Goal: Use online tool/utility: Utilize a website feature to perform a specific function

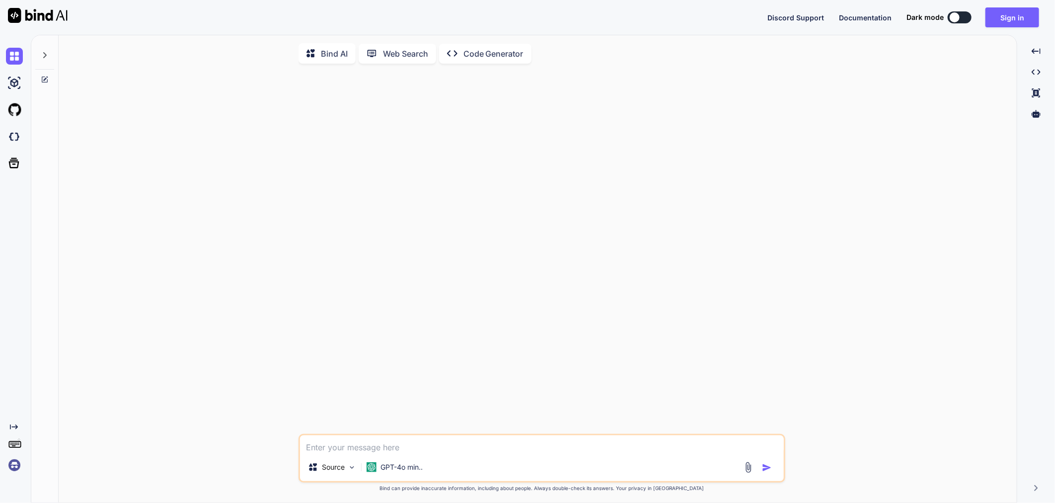
type textarea "x"
click at [1002, 27] on div "Discord Support Documentation Dark mode Sign in Created with Pixso." at bounding box center [527, 17] width 1055 height 35
click at [1004, 16] on button "Sign in" at bounding box center [1012, 17] width 54 height 20
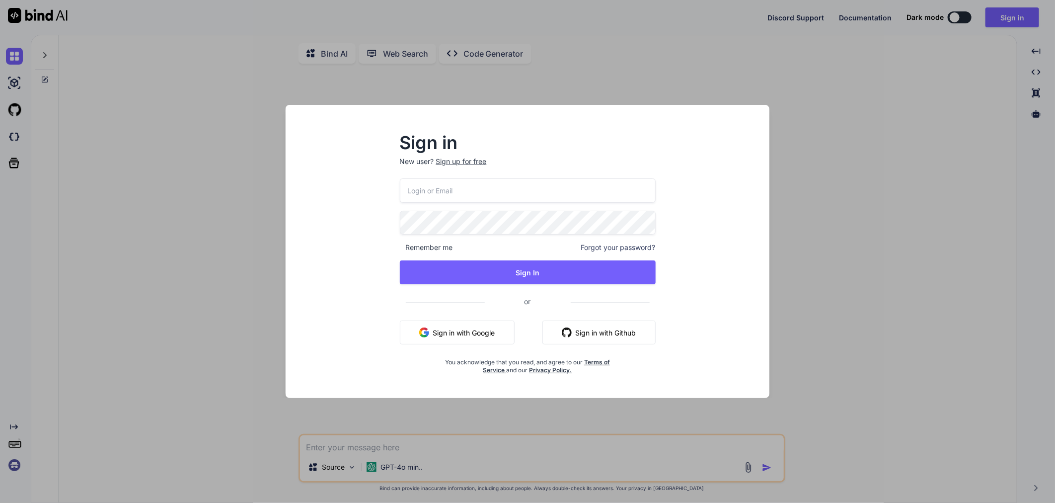
type input "[EMAIL_ADDRESS][DOMAIN_NAME]"
click at [966, 16] on div "Sign in New user? Sign up for free [EMAIL_ADDRESS][DOMAIN_NAME] Remember me For…" at bounding box center [527, 251] width 1055 height 503
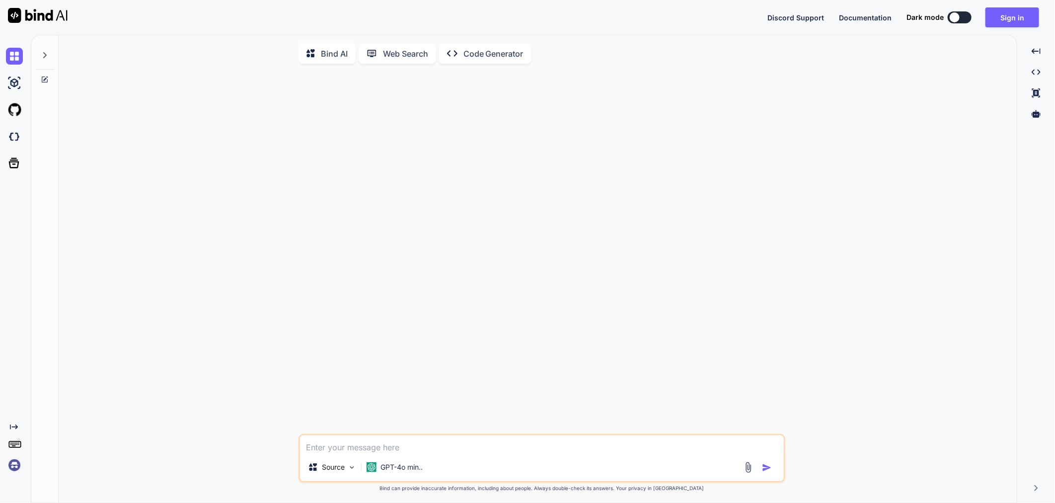
click at [966, 16] on button at bounding box center [960, 17] width 24 height 12
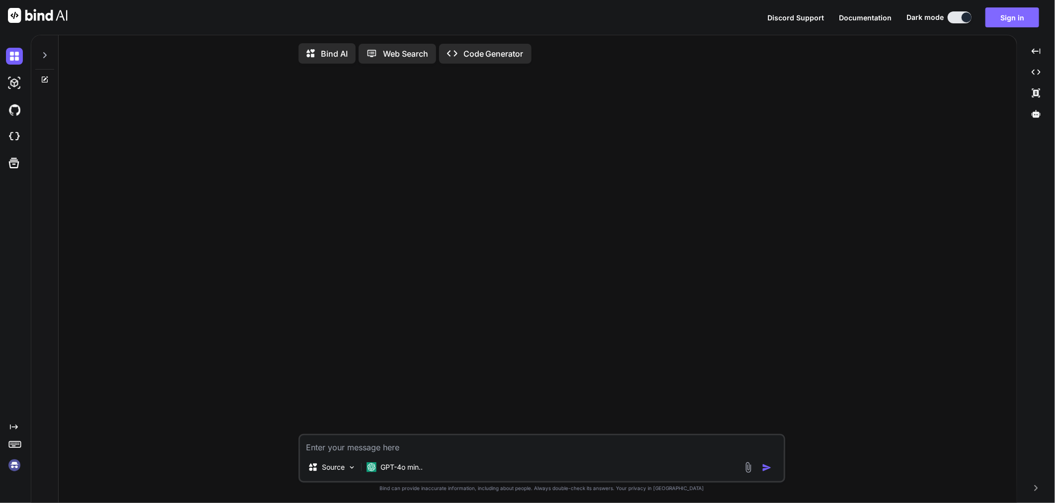
click at [998, 19] on button "Sign in" at bounding box center [1012, 17] width 54 height 20
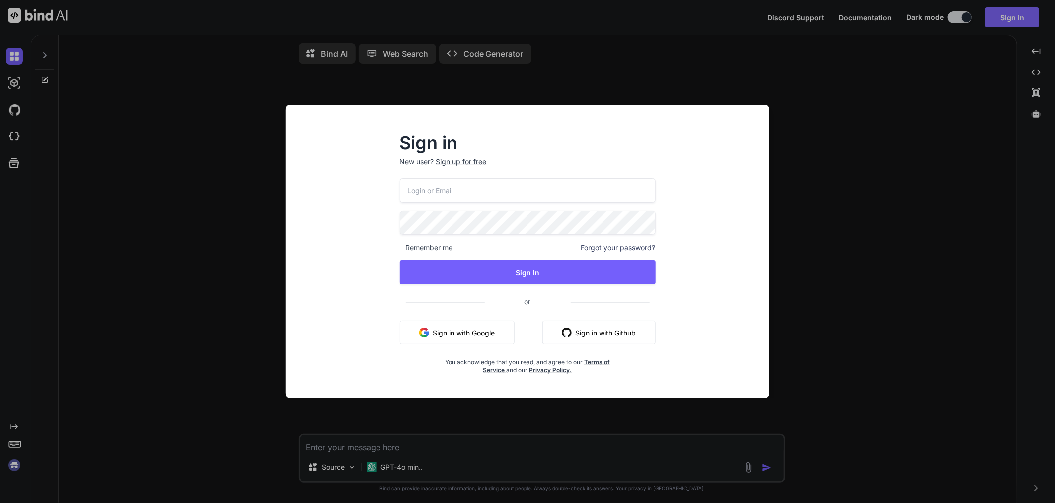
type input "[EMAIL_ADDRESS][DOMAIN_NAME]"
click at [431, 334] on button "Sign in with Google" at bounding box center [457, 332] width 115 height 24
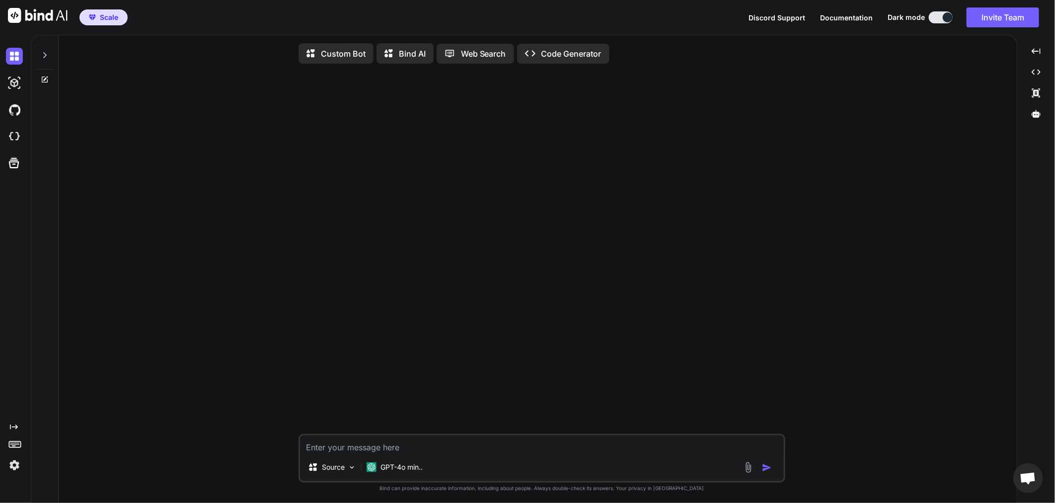
click at [422, 449] on textarea at bounding box center [542, 444] width 484 height 18
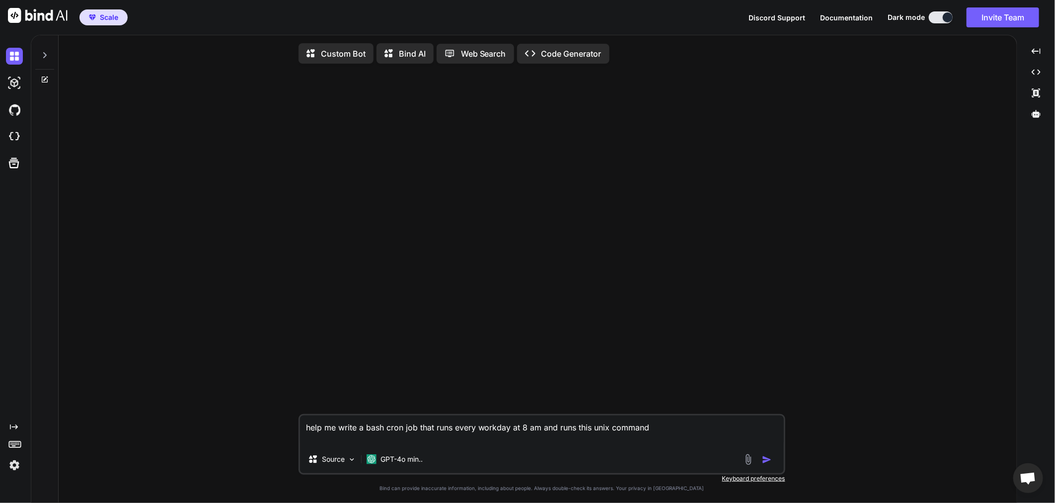
paste textarea "cp /local/jboss/djbc7/domain/configuration/domain.xml /mdev/data/remote/dev/tmp…"
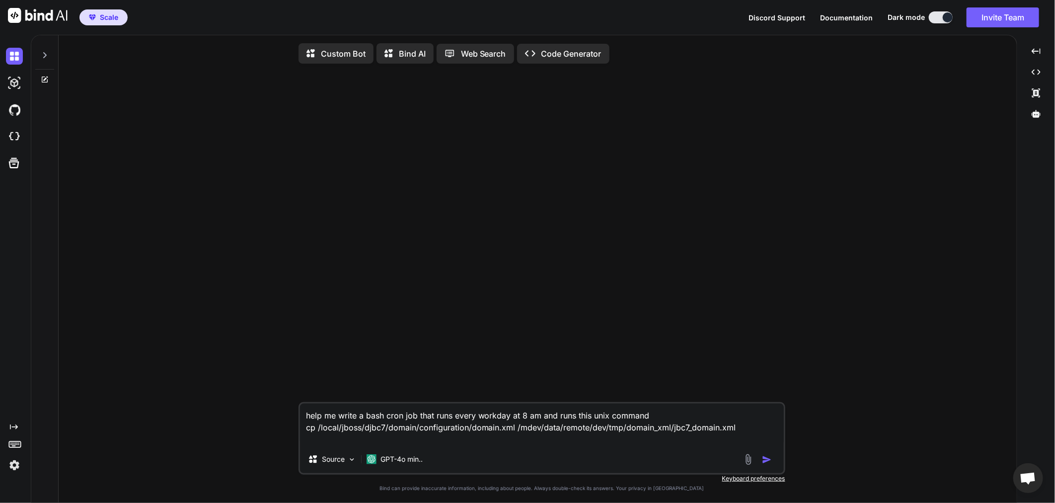
type textarea "help me write a bash cron job that runs every workday at 8 am and runs this uni…"
click at [762, 459] on img "button" at bounding box center [767, 459] width 10 height 10
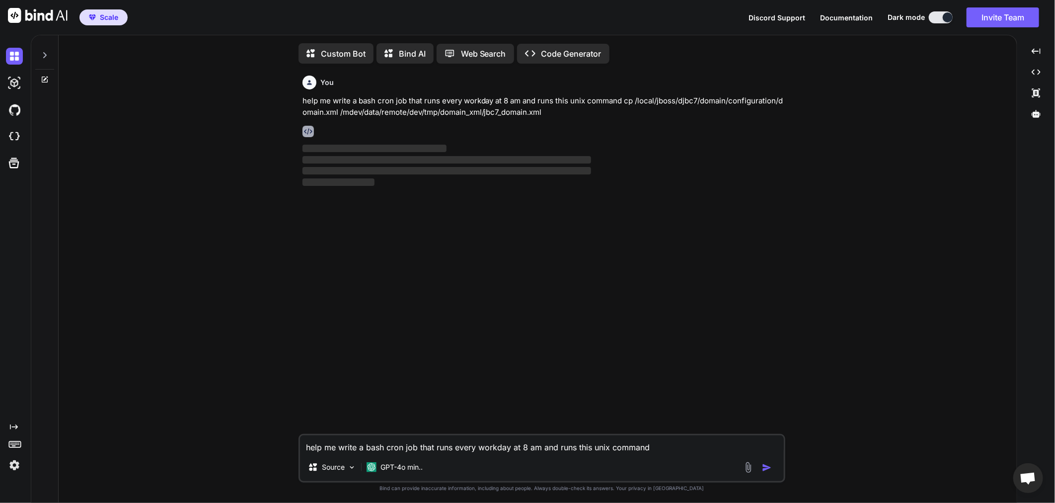
scroll to position [3, 0]
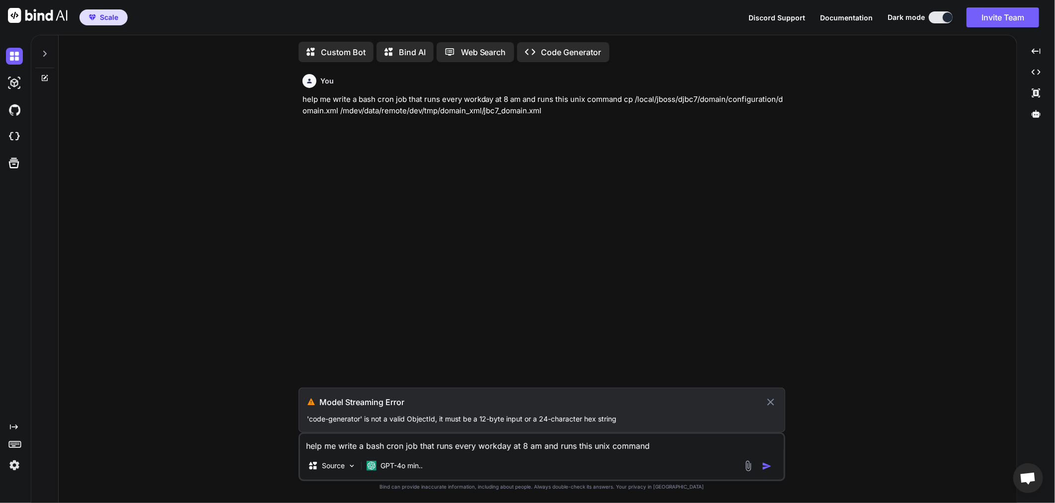
click at [405, 46] on p "Bind AI" at bounding box center [412, 52] width 27 height 12
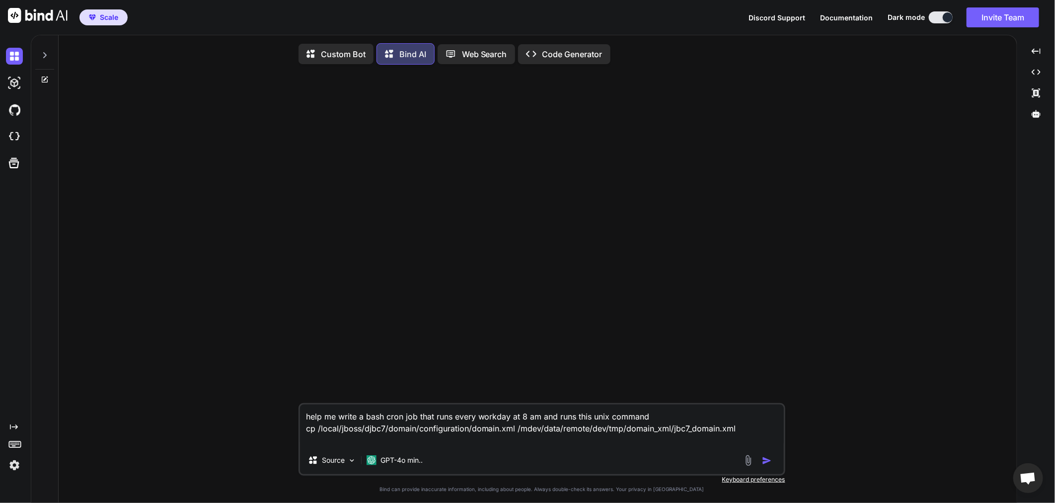
click at [772, 460] on img "button" at bounding box center [767, 460] width 10 height 10
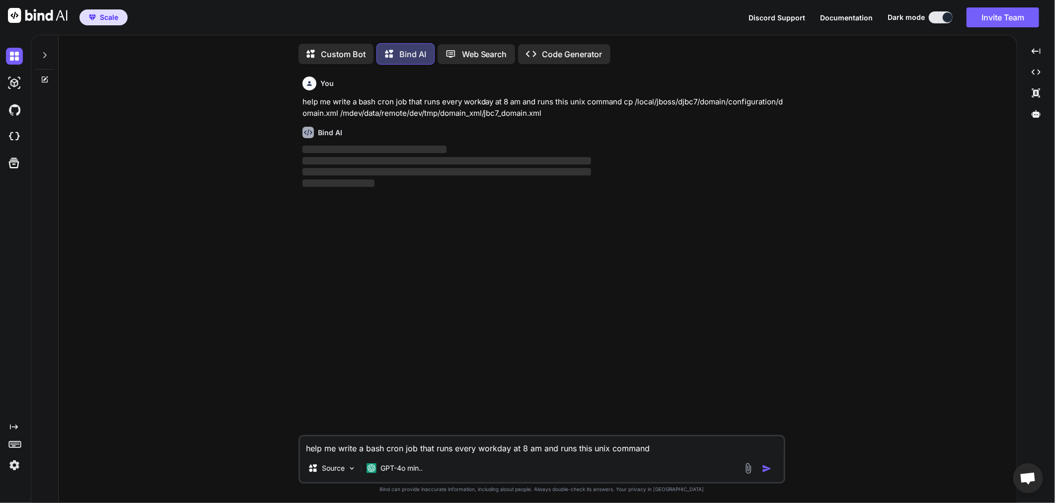
scroll to position [5, 0]
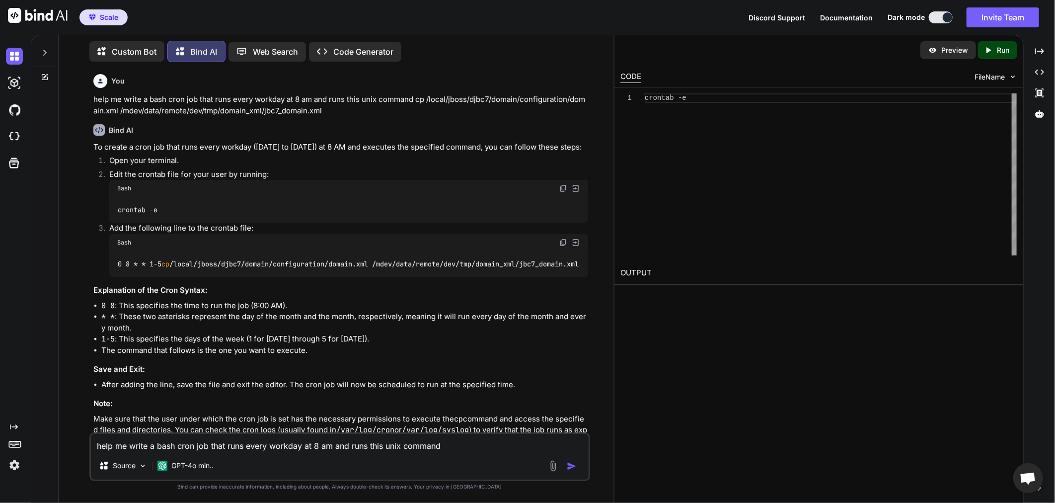
click at [561, 243] on img at bounding box center [563, 242] width 8 height 8
click at [289, 457] on div "Source GPT-4o min.." at bounding box center [340, 467] width 498 height 24
click at [134, 445] on textarea "help me write a bash cron job that runs every workday at 8 am and runs this uni…" at bounding box center [340, 443] width 498 height 18
type textarea "if file exists i want to overwrite it"
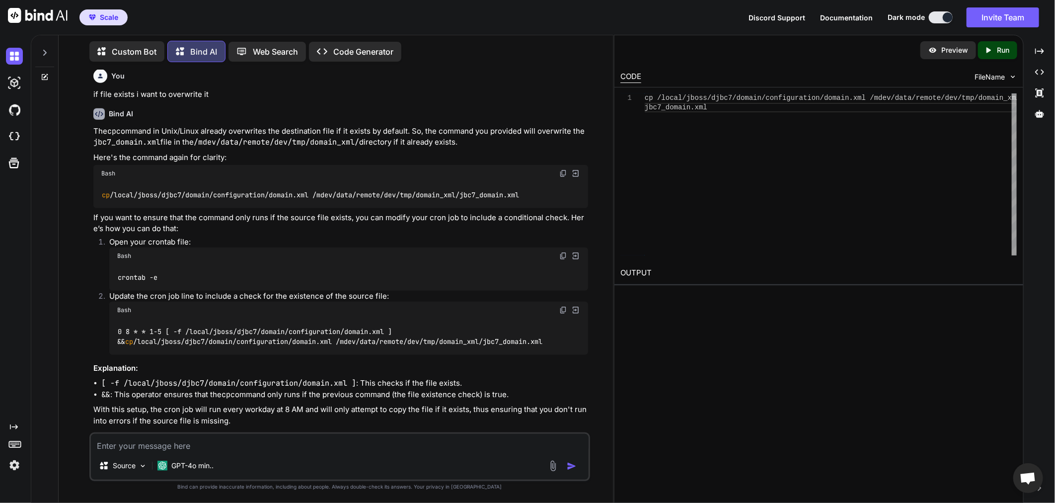
scroll to position [416, 0]
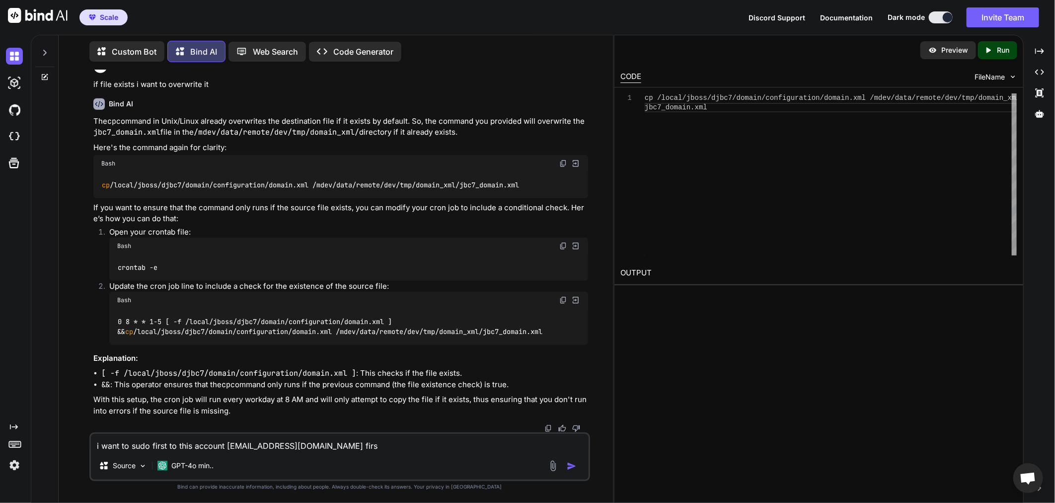
type textarea "i want to sudo first to this account [EMAIL_ADDRESS][DOMAIN_NAME] first"
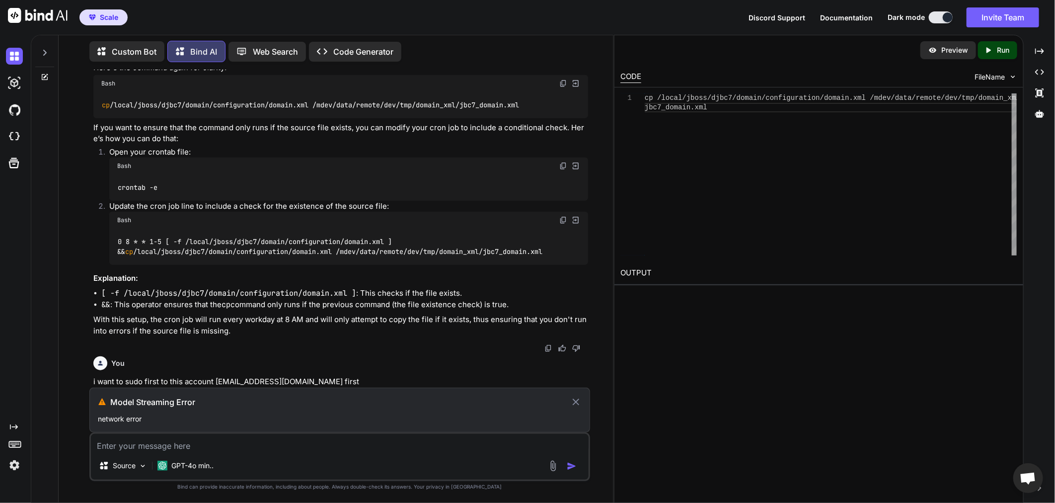
scroll to position [496, 0]
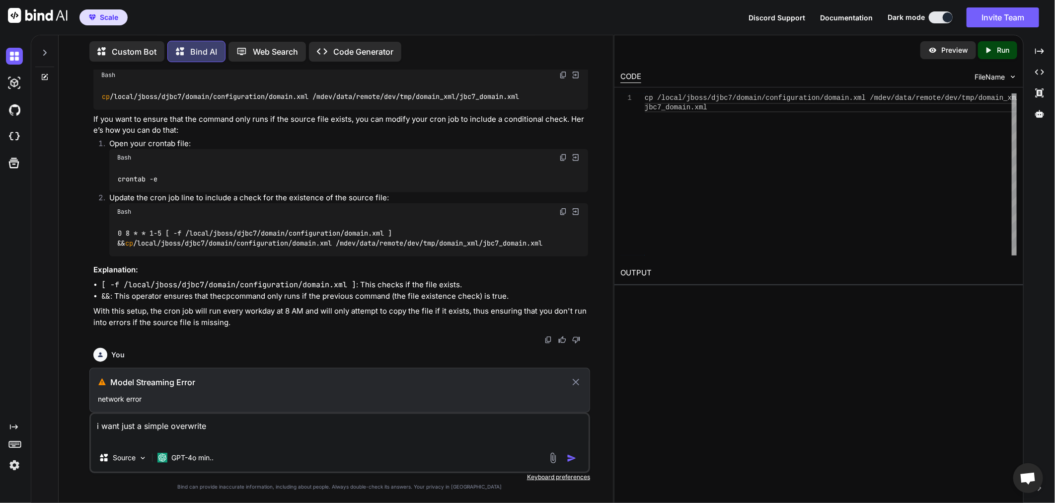
click at [577, 384] on icon at bounding box center [575, 381] width 7 height 7
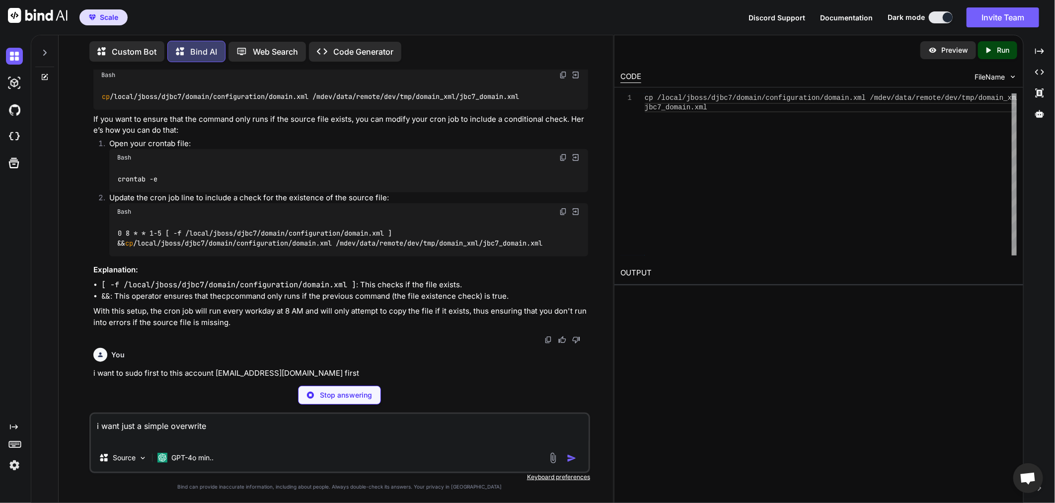
click at [316, 434] on textarea "i want just a simple overwrite" at bounding box center [340, 429] width 498 height 30
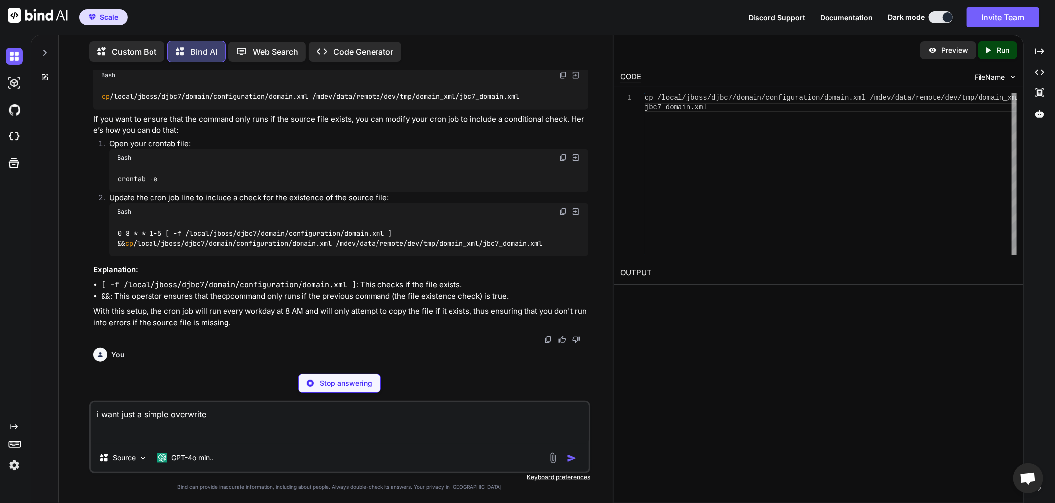
type textarea "i want just a simple overwrite"
click at [329, 384] on p "Stop answering" at bounding box center [346, 383] width 52 height 10
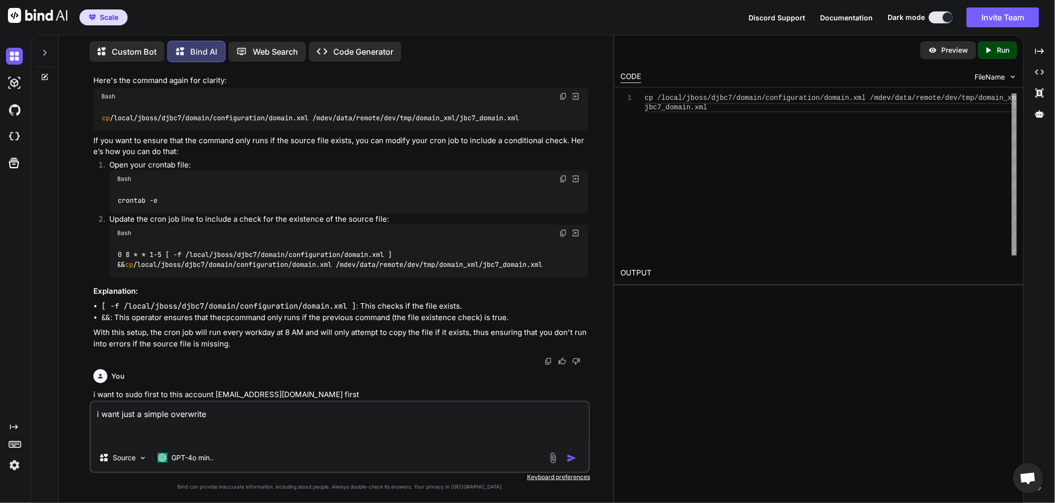
click at [569, 453] on img "button" at bounding box center [572, 458] width 10 height 10
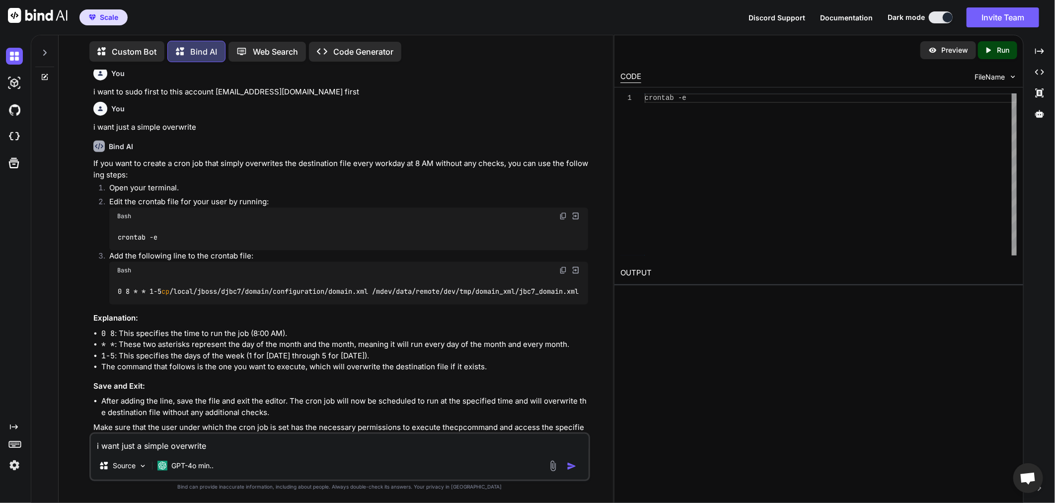
scroll to position [823, 0]
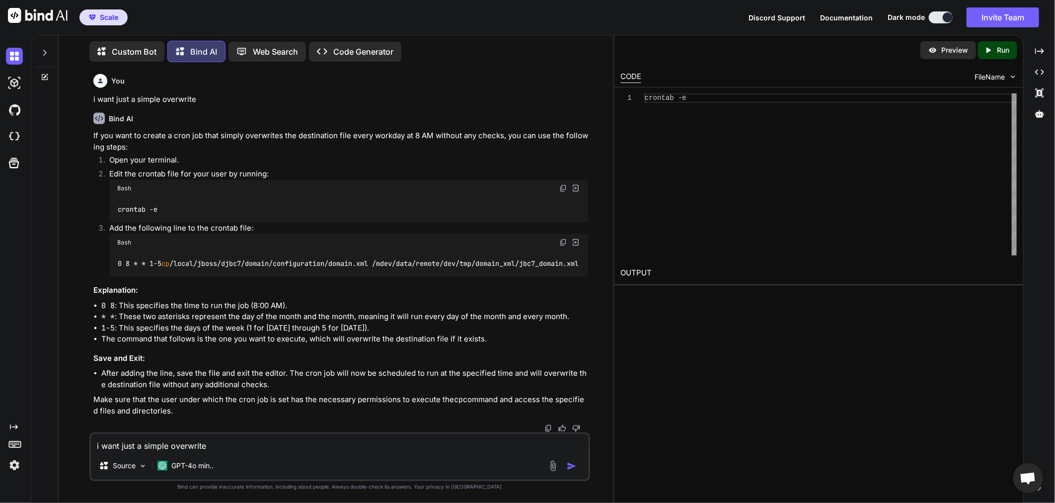
click at [236, 441] on textarea "i want just a simple overwrite" at bounding box center [340, 443] width 498 height 18
type textarea "i want to put a comment"
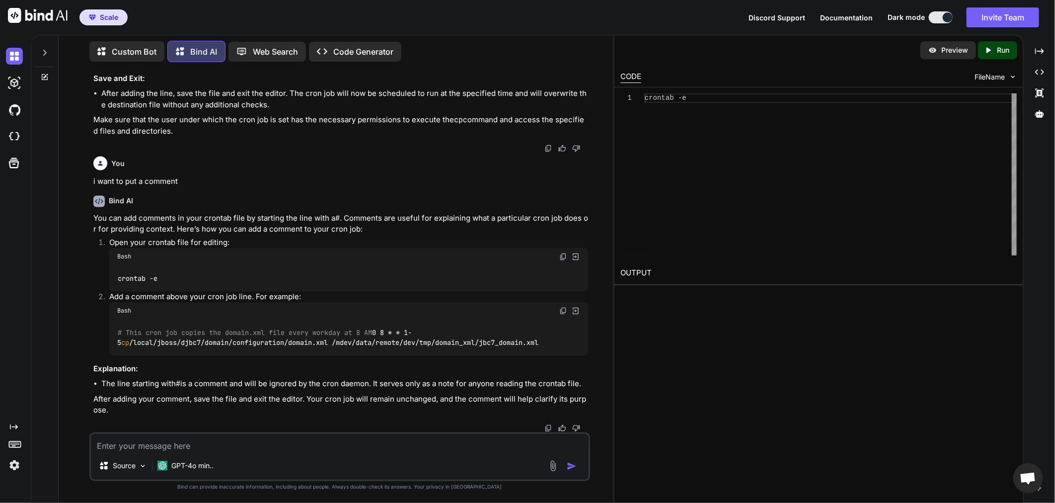
scroll to position [1113, 0]
paste textarea "domain_xmls/dev"
type textarea "i want to change the target directory to /mdev/data/remote/dev/domain_xmls"
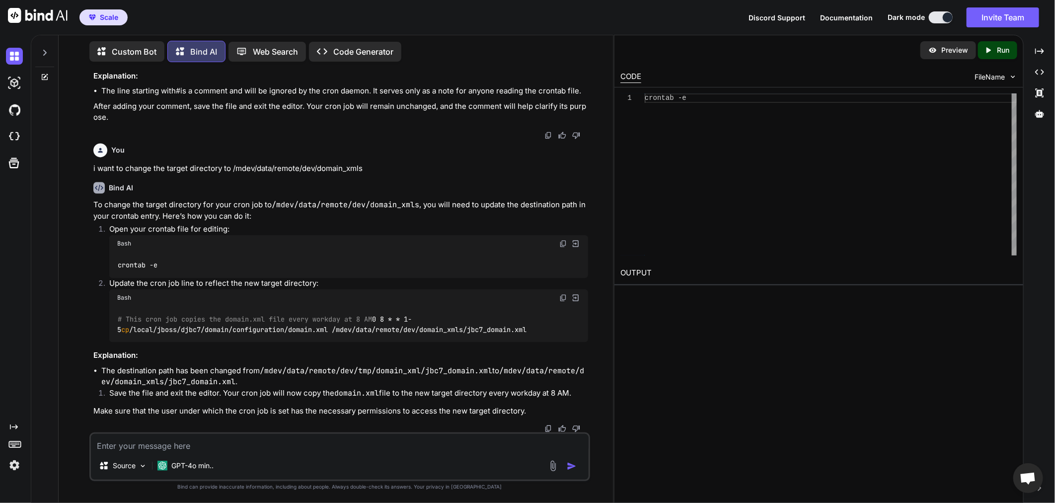
scroll to position [1416, 0]
type textarea "i want to change the time to 3:20 pm"
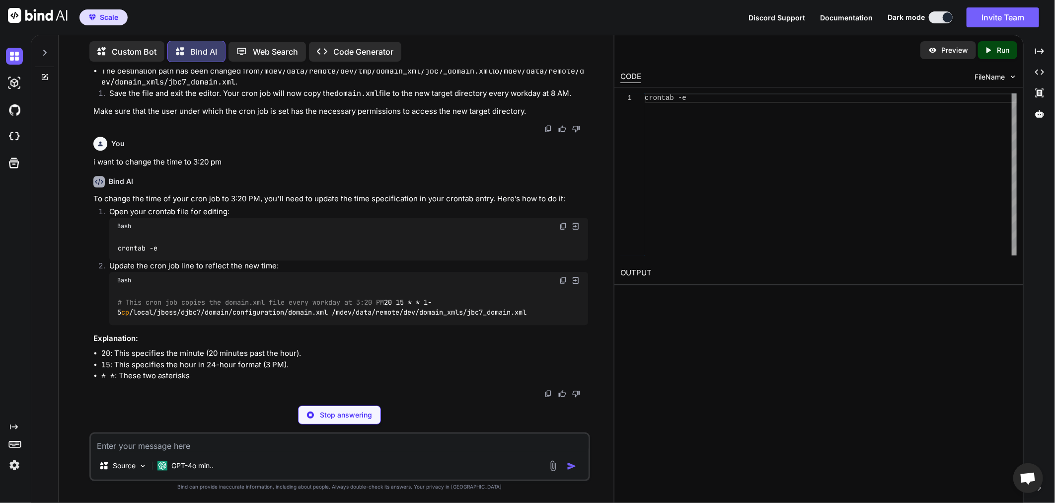
scroll to position [1715, 0]
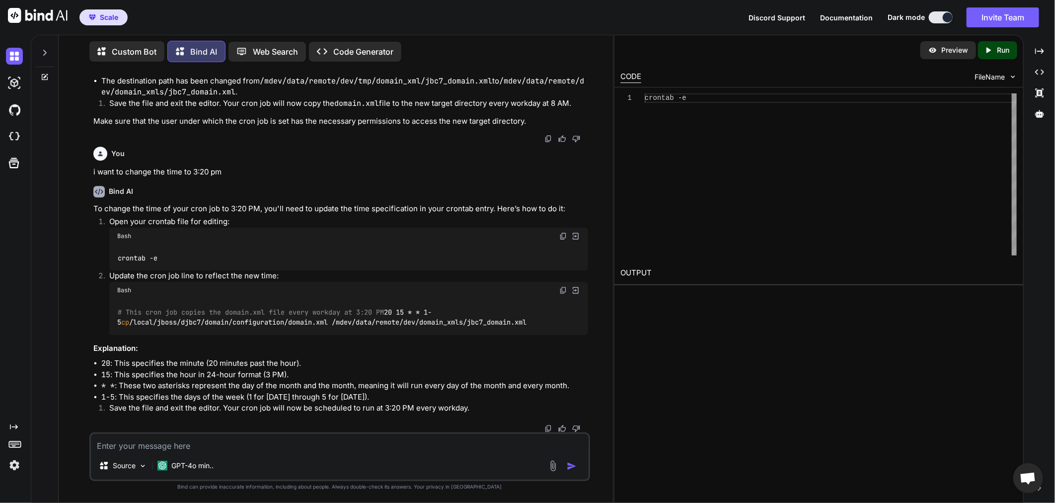
drag, startPoint x: 104, startPoint y: 292, endPoint x: 329, endPoint y: 321, distance: 226.3
click at [329, 321] on li "Update the cron job line to reflect the new time: Bash # This cron job copies t…" at bounding box center [344, 302] width 487 height 64
drag, startPoint x: 329, startPoint y: 321, endPoint x: 281, endPoint y: 310, distance: 48.8
copy code "# This cron job copies the domain.xml file every workday at 3:20 PM 20 15 * * 1…"
click at [314, 453] on div "Source GPT-4o min.." at bounding box center [339, 456] width 501 height 49
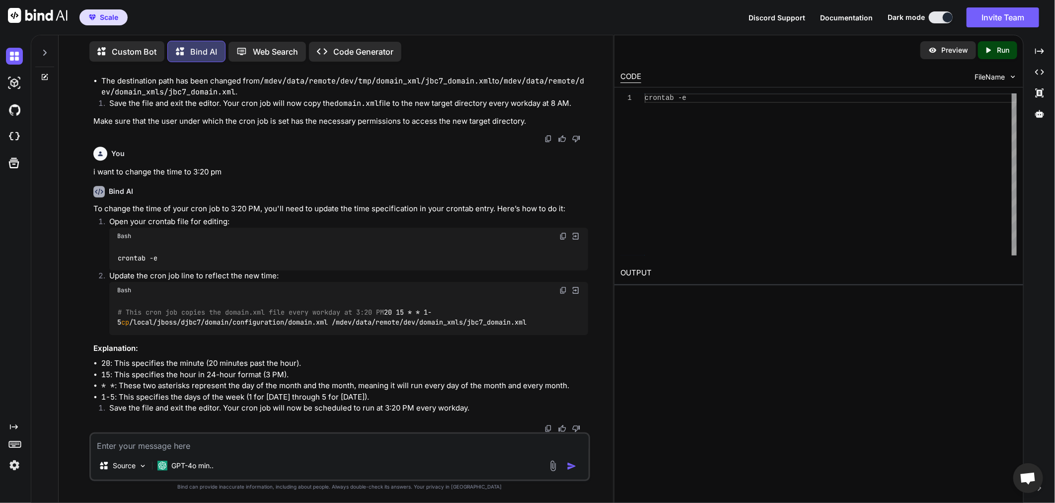
click at [325, 440] on textarea at bounding box center [340, 443] width 498 height 18
type textarea "how to check if the crontab run"
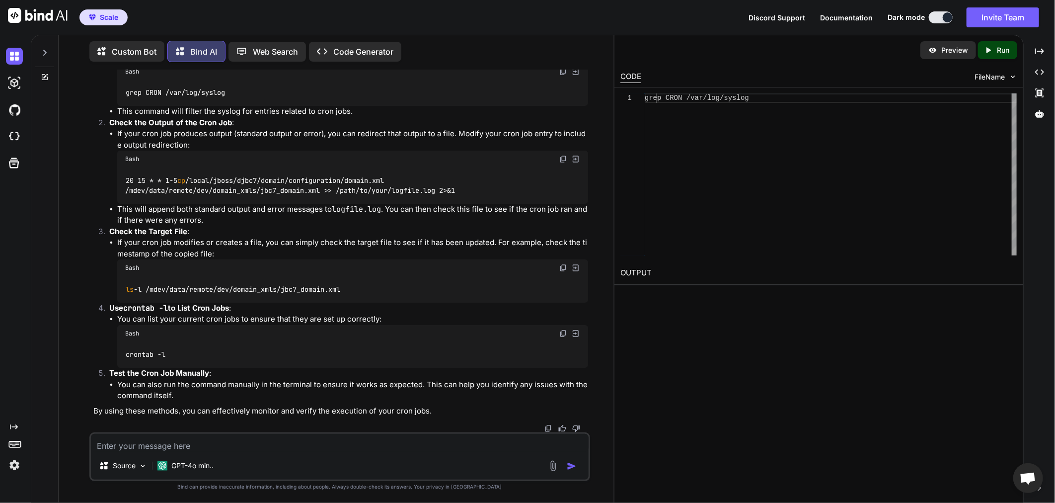
scroll to position [2136, 0]
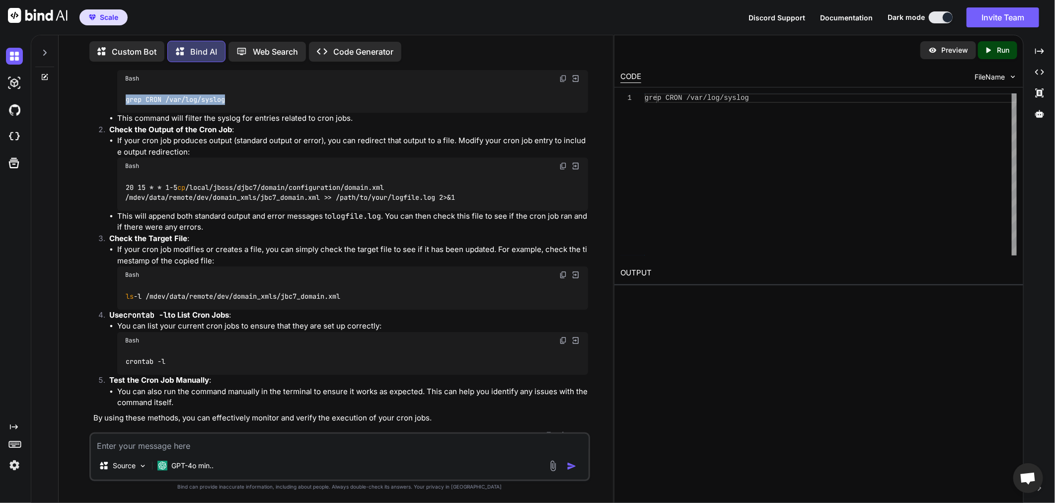
drag, startPoint x: 227, startPoint y: 146, endPoint x: 123, endPoint y: 143, distance: 104.3
click at [123, 113] on div "grep CRON /var/log/syslog" at bounding box center [352, 100] width 471 height 26
drag, startPoint x: 123, startPoint y: 143, endPoint x: 170, endPoint y: 147, distance: 47.4
copy code "grep CRON /var/log/syslog"
click at [364, 444] on textarea at bounding box center [340, 443] width 498 height 18
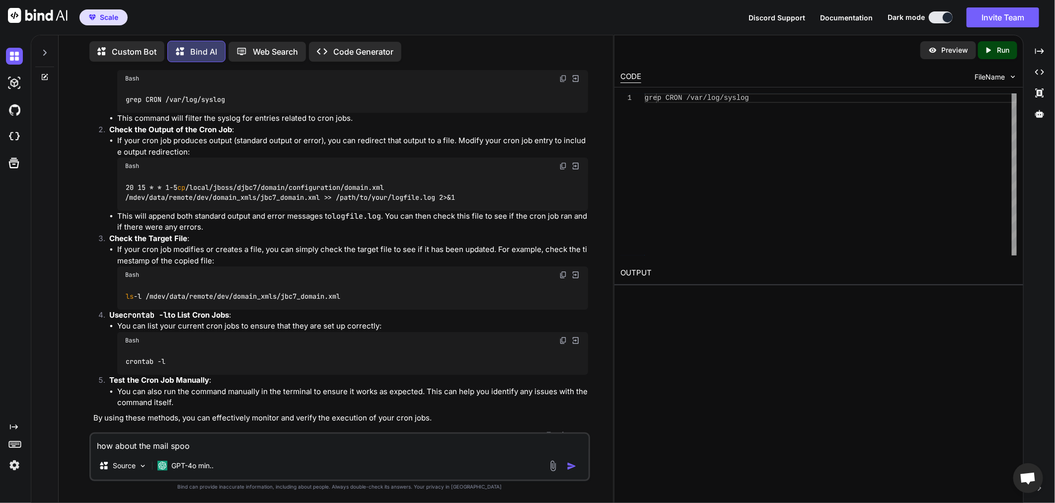
type textarea "how about the mail spool"
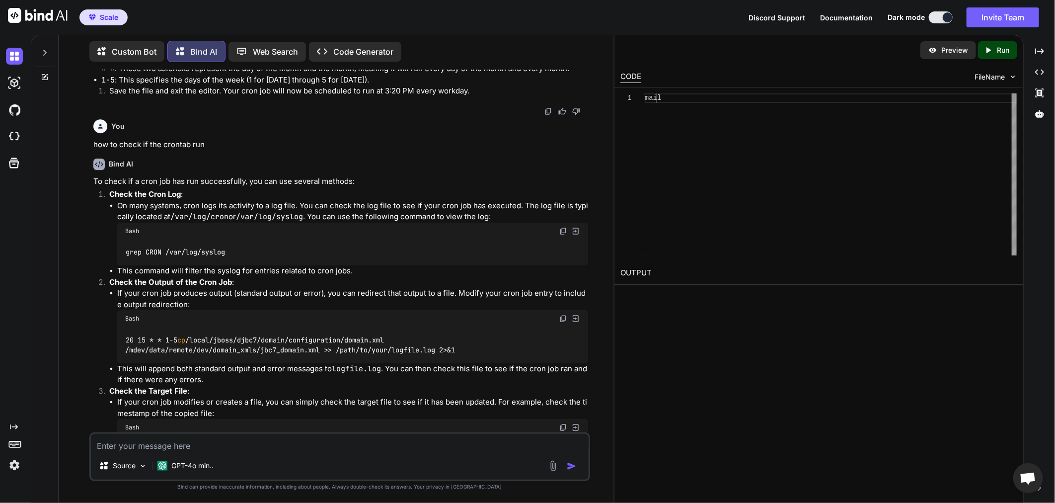
scroll to position [1965, 0]
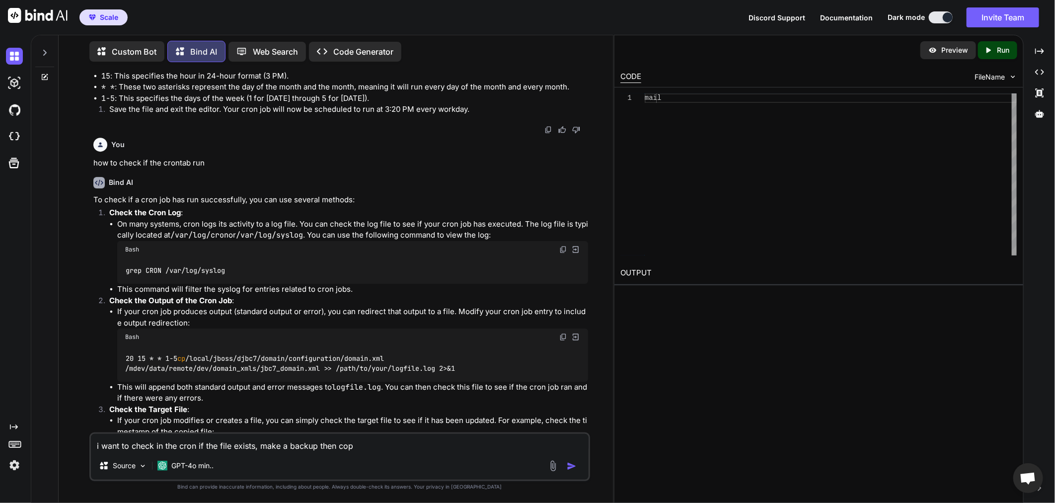
type textarea "i want to check in the cron if the file exists, make a backup then copy"
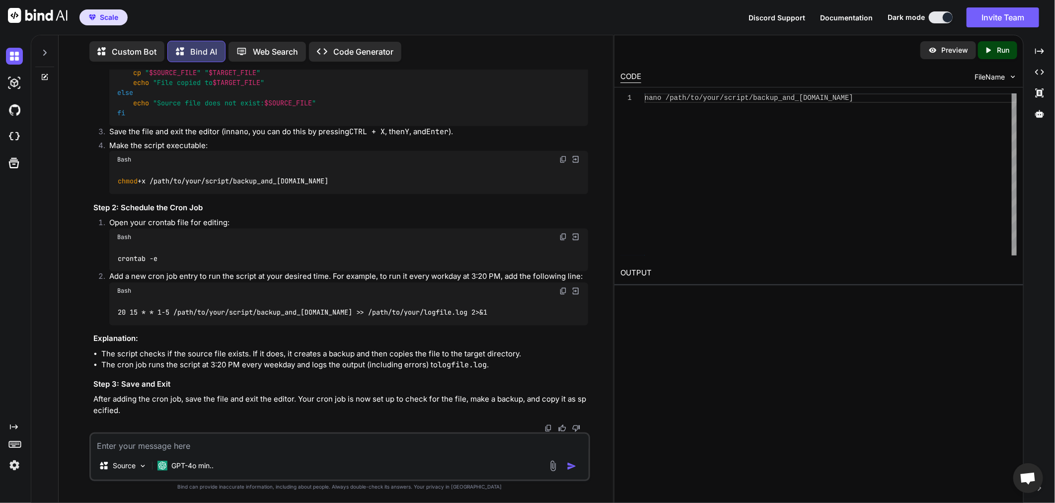
scroll to position [3428, 0]
type textarea "i want this script inside the cron"
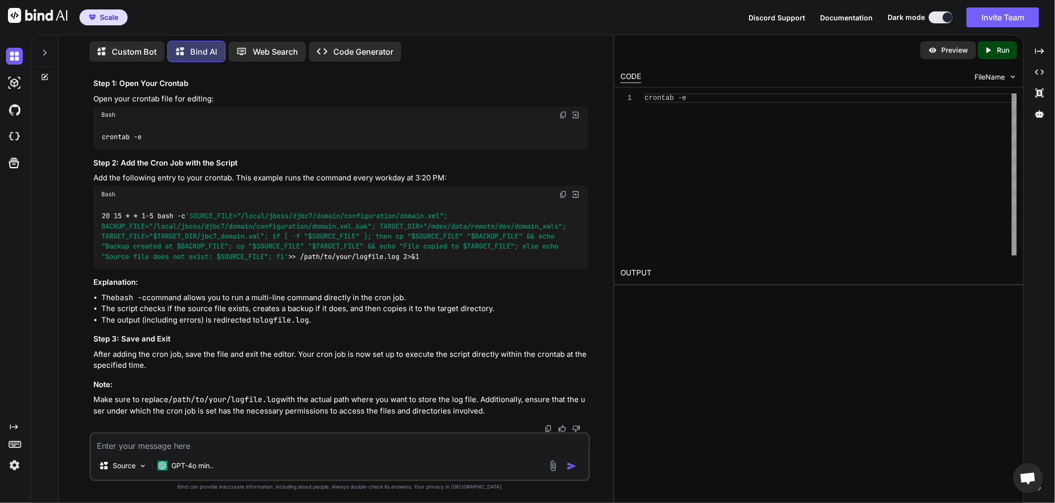
scroll to position [3883, 0]
drag, startPoint x: 96, startPoint y: 211, endPoint x: 448, endPoint y: 259, distance: 354.9
click at [448, 259] on div "20 15 * * 1-5 bash -c 'SOURCE_FILE="/local/jboss/djbc7/domain/configuration/dom…" at bounding box center [340, 236] width 495 height 67
copy code "20 15 * * 1-5 bash -c 'SOURCE_FILE="/local/jboss/djbc7/domain/configuration/dom…"
click at [369, 446] on textarea at bounding box center [340, 443] width 498 height 18
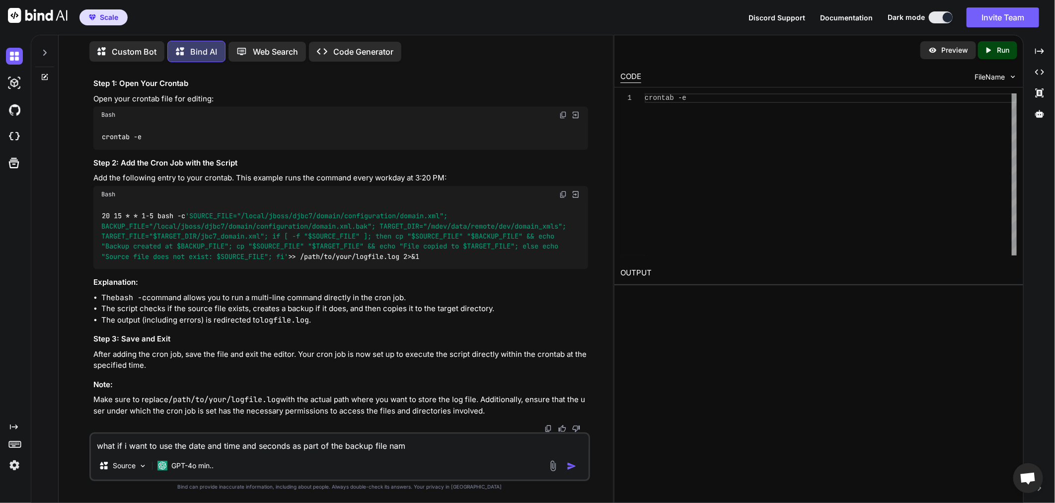
type textarea "what if i want to use the date and time and seconds as part of the backup file …"
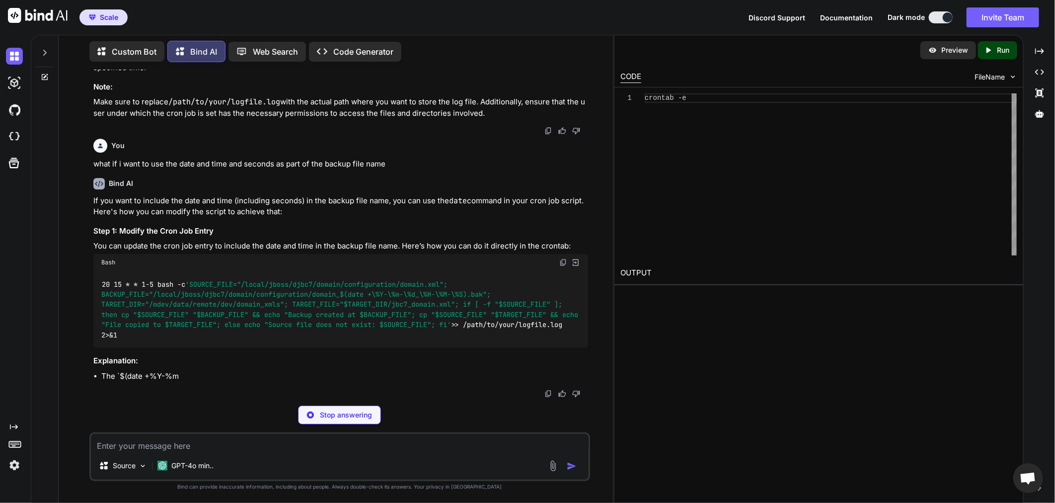
scroll to position [4181, 0]
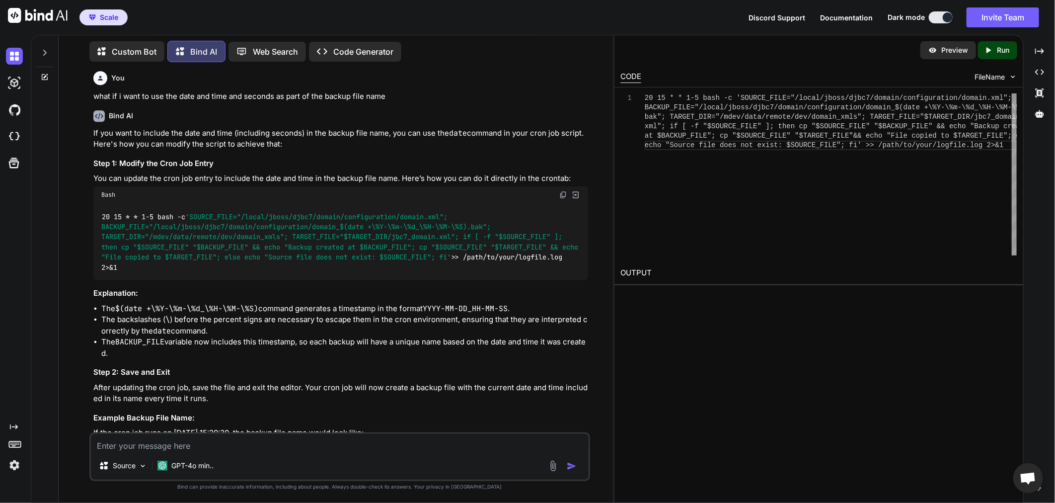
drag, startPoint x: 97, startPoint y: 286, endPoint x: 504, endPoint y: 342, distance: 410.6
click at [504, 280] on div "20 15 * * 1-5 bash -c 'SOURCE_FILE="/local/jboss/djbc7/domain/configuration/dom…" at bounding box center [340, 241] width 495 height 76
copy code "20 15 * * 1-5 bash -c 'SOURCE_FILE="/local/jboss/djbc7/domain/configuration/dom…"
click at [415, 456] on div "Source GPT-4o min.." at bounding box center [340, 467] width 498 height 24
click at [326, 437] on textarea at bounding box center [340, 443] width 498 height 18
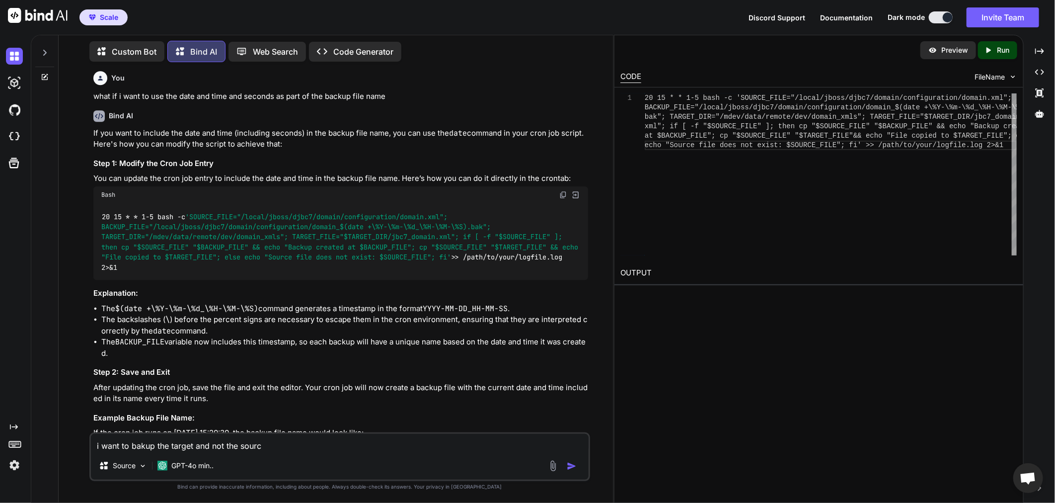
type textarea "i want to bakup the target and not the source"
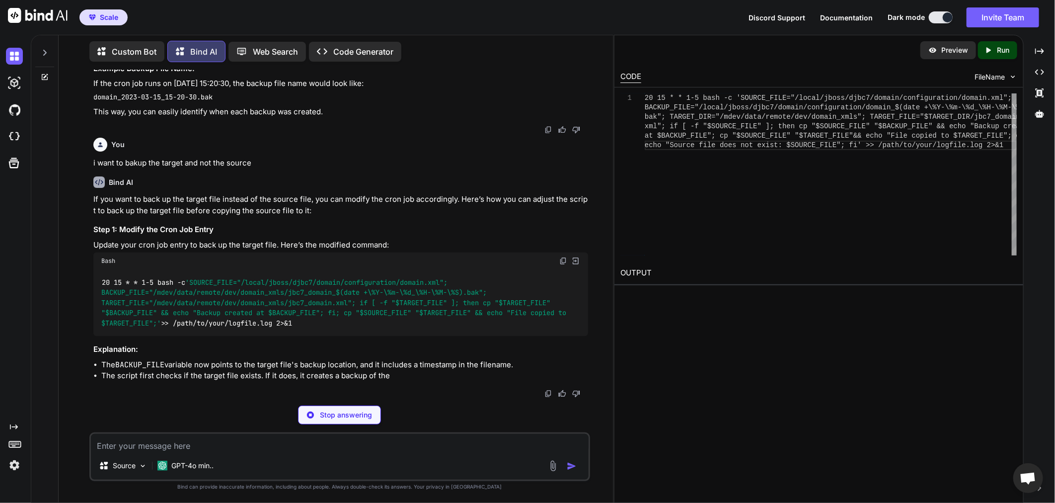
scroll to position [4597, 0]
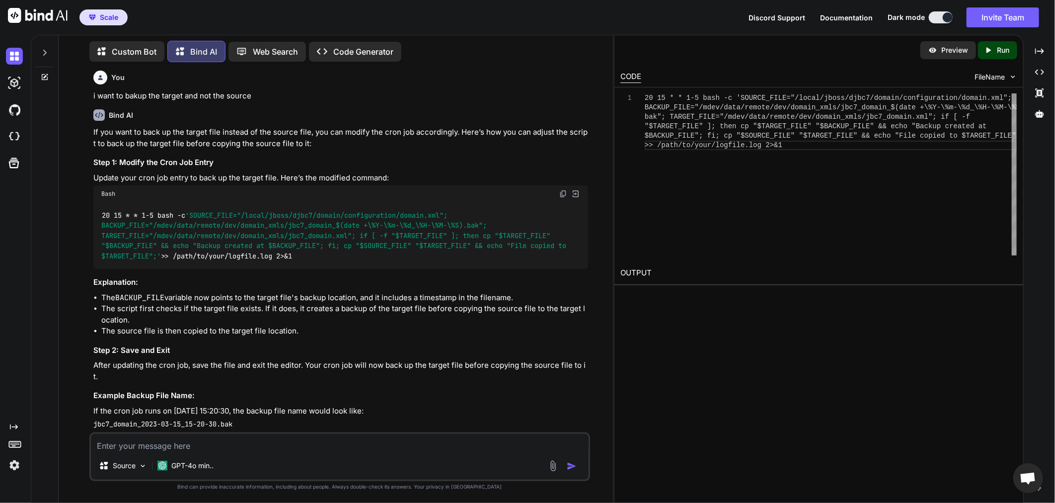
drag, startPoint x: 98, startPoint y: 286, endPoint x: 300, endPoint y: 325, distance: 205.4
click at [300, 269] on div "20 15 * * 1-5 bash -c 'SOURCE_FILE="/local/jboss/djbc7/domain/configuration/dom…" at bounding box center [340, 235] width 495 height 67
copy code "20 15 * * 1-5 bash -c 'SOURCE_FILE="/local/jboss/djbc7/domain/configuration/dom…"
click at [444, 451] on textarea at bounding box center [340, 443] width 498 height 18
type textarea "i want to change to 8 am"
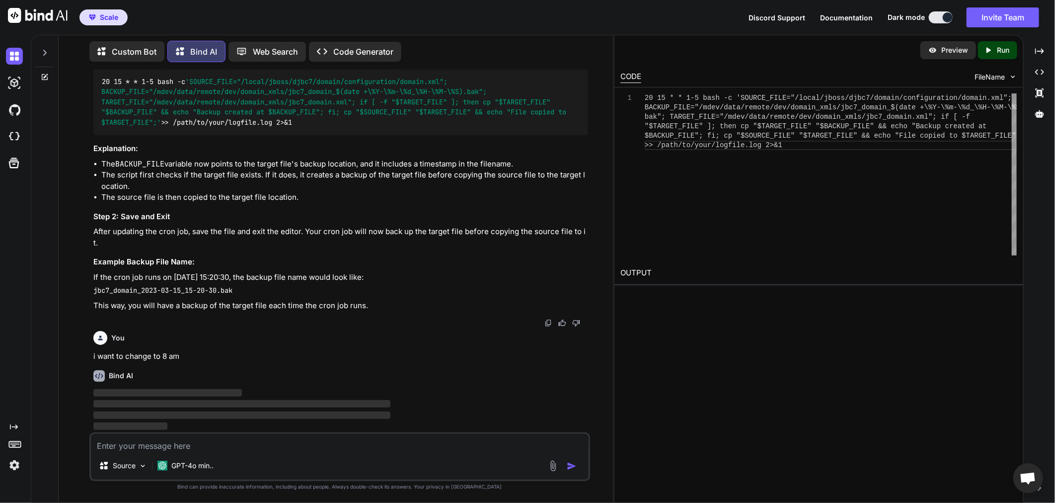
scroll to position [4787, 0]
